Goal: Find specific page/section: Find specific page/section

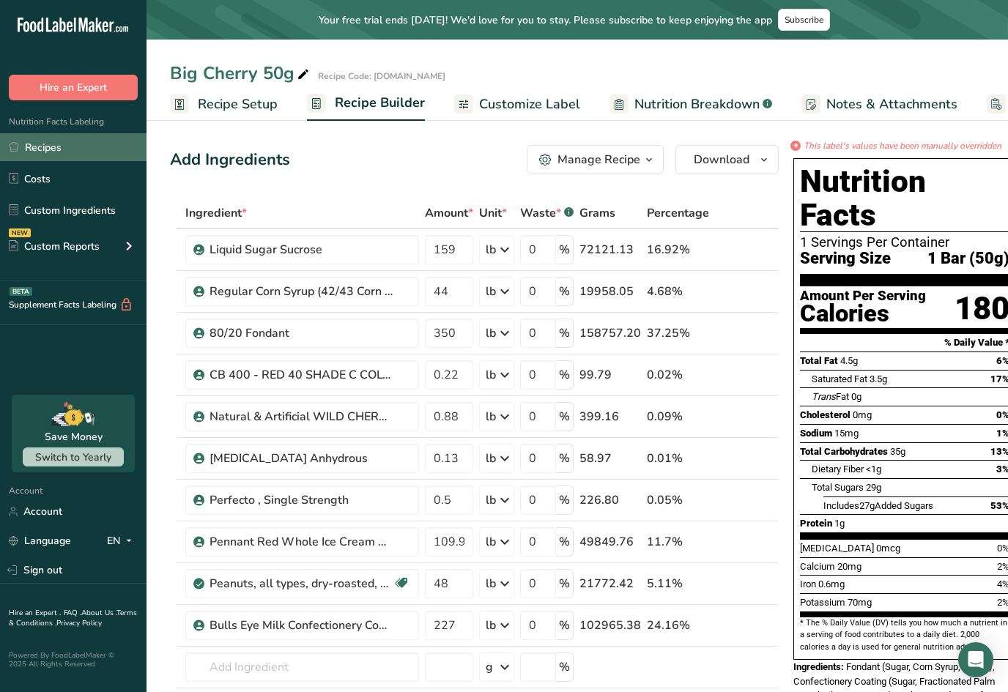
click at [76, 142] on link "Recipes" at bounding box center [73, 147] width 147 height 28
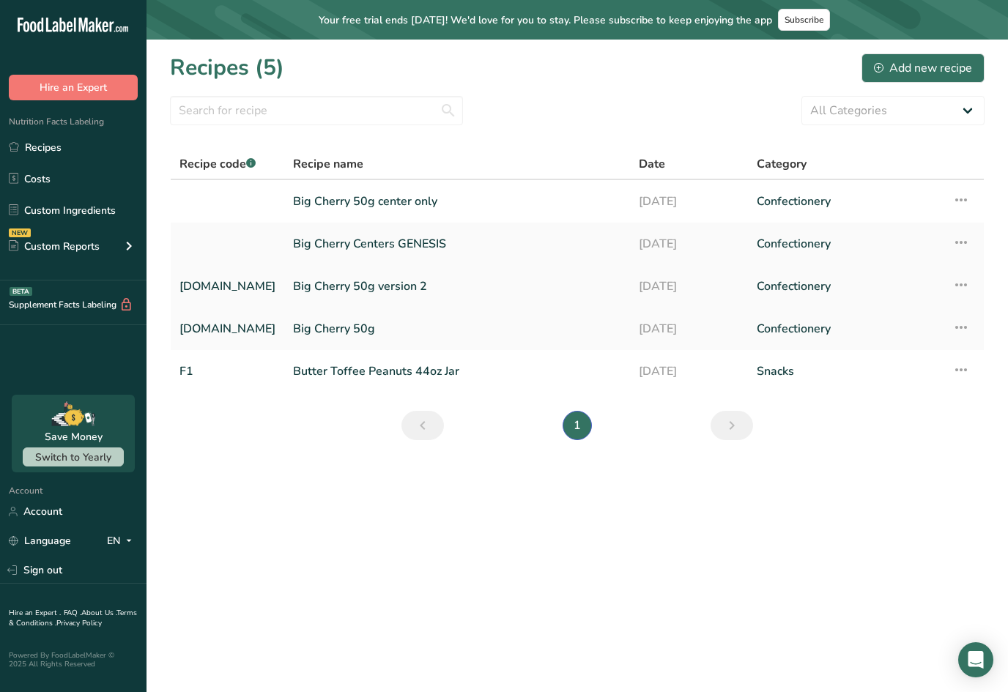
click at [377, 287] on link "Big Cherry 50g version 2" at bounding box center [457, 286] width 328 height 31
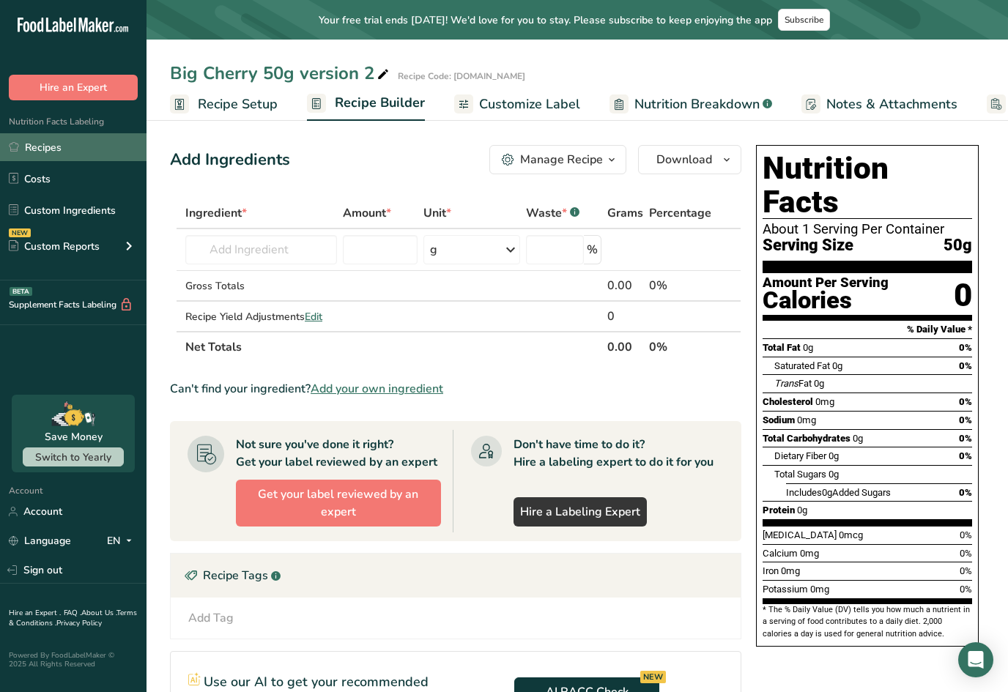
click at [64, 148] on link "Recipes" at bounding box center [73, 147] width 147 height 28
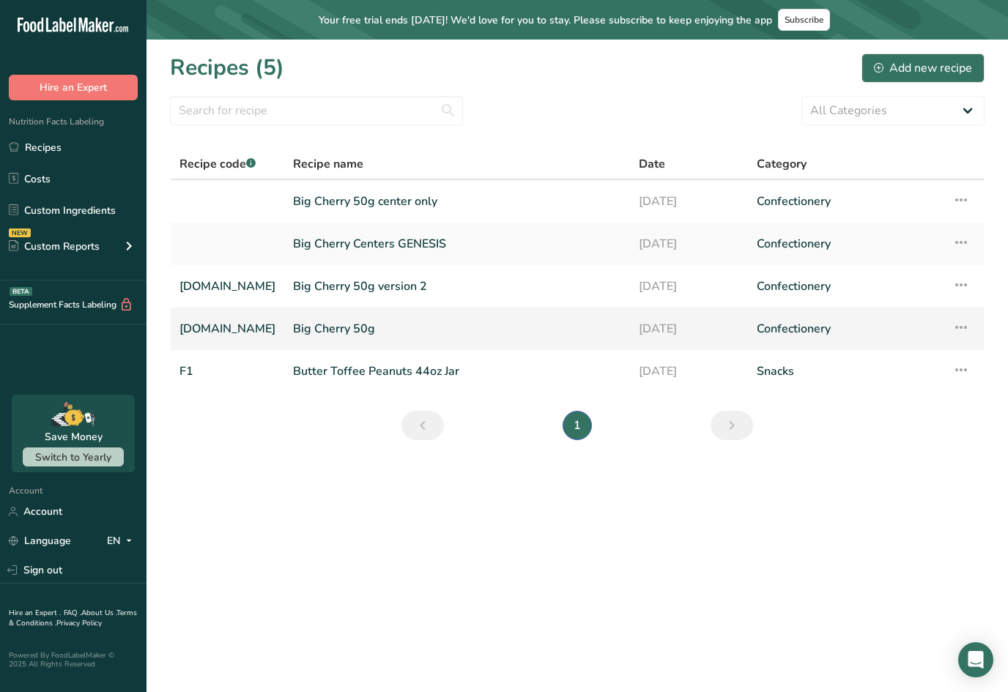
click at [346, 331] on link "Big Cherry 50g" at bounding box center [457, 329] width 328 height 31
